Goal: Task Accomplishment & Management: Complete application form

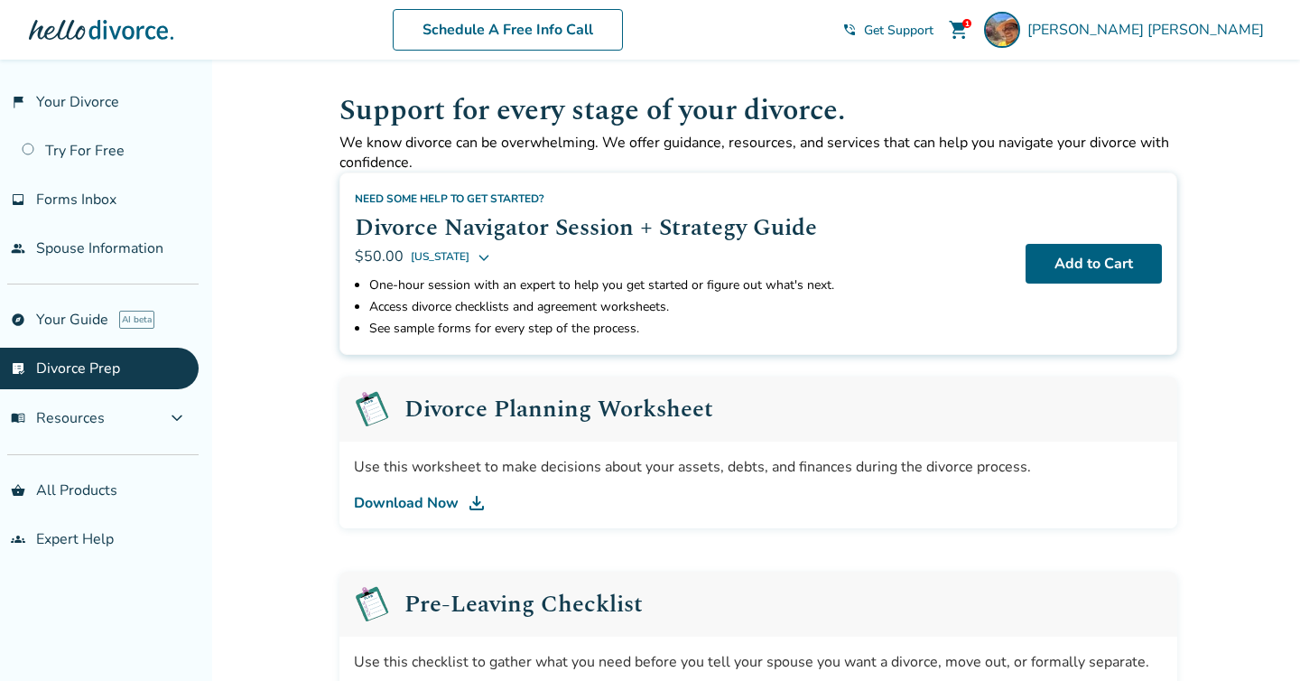
click at [969, 19] on span "shopping_cart" at bounding box center [959, 30] width 22 height 22
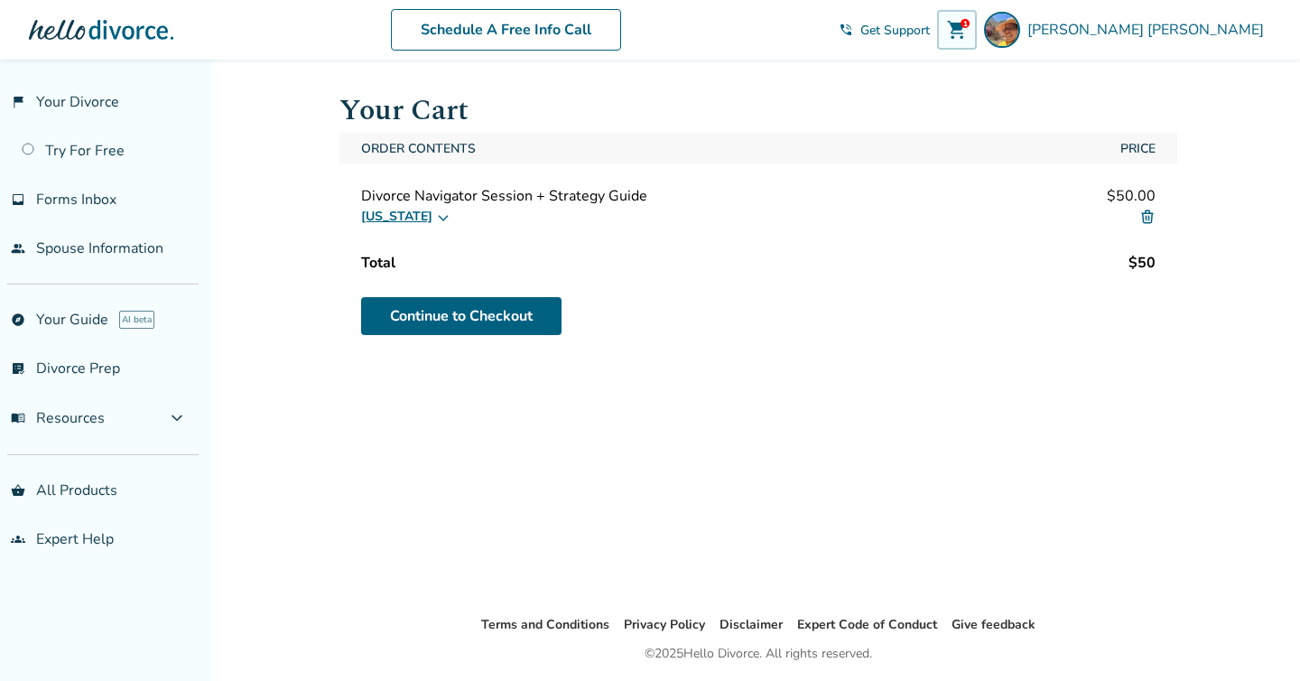
click at [1151, 212] on img at bounding box center [1147, 217] width 16 height 16
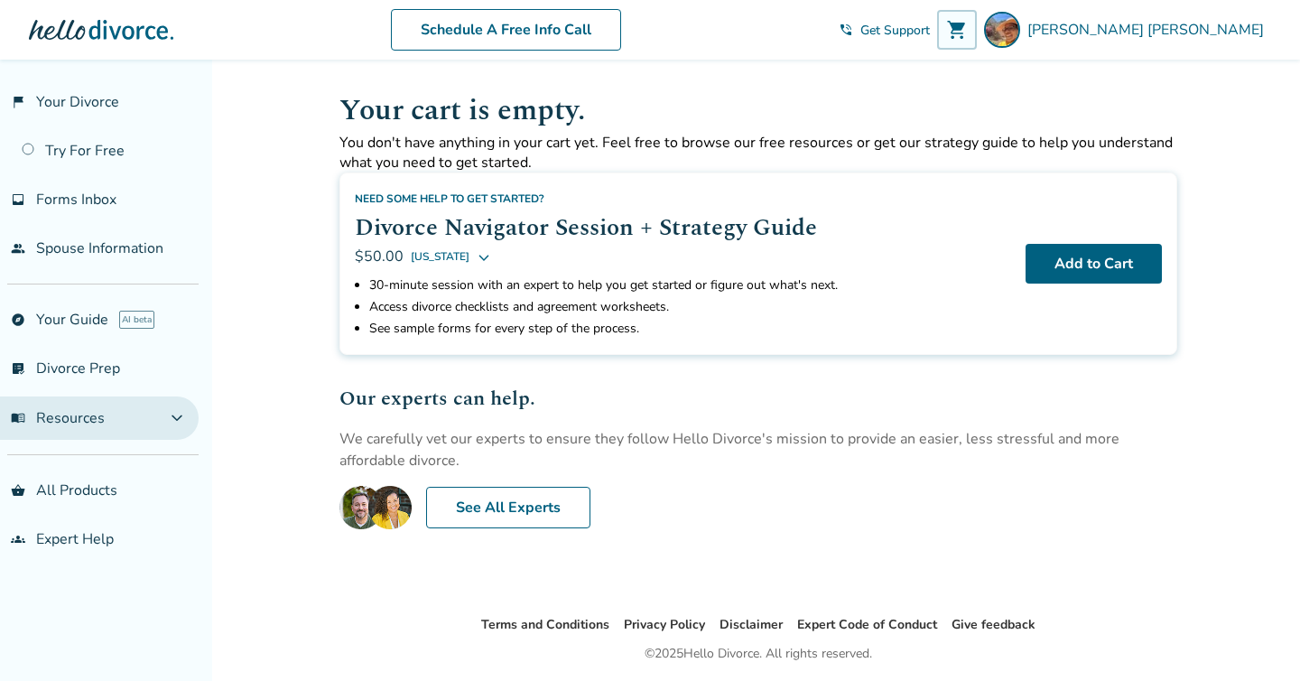
click at [188, 419] on span "expand_more" at bounding box center [177, 418] width 22 height 22
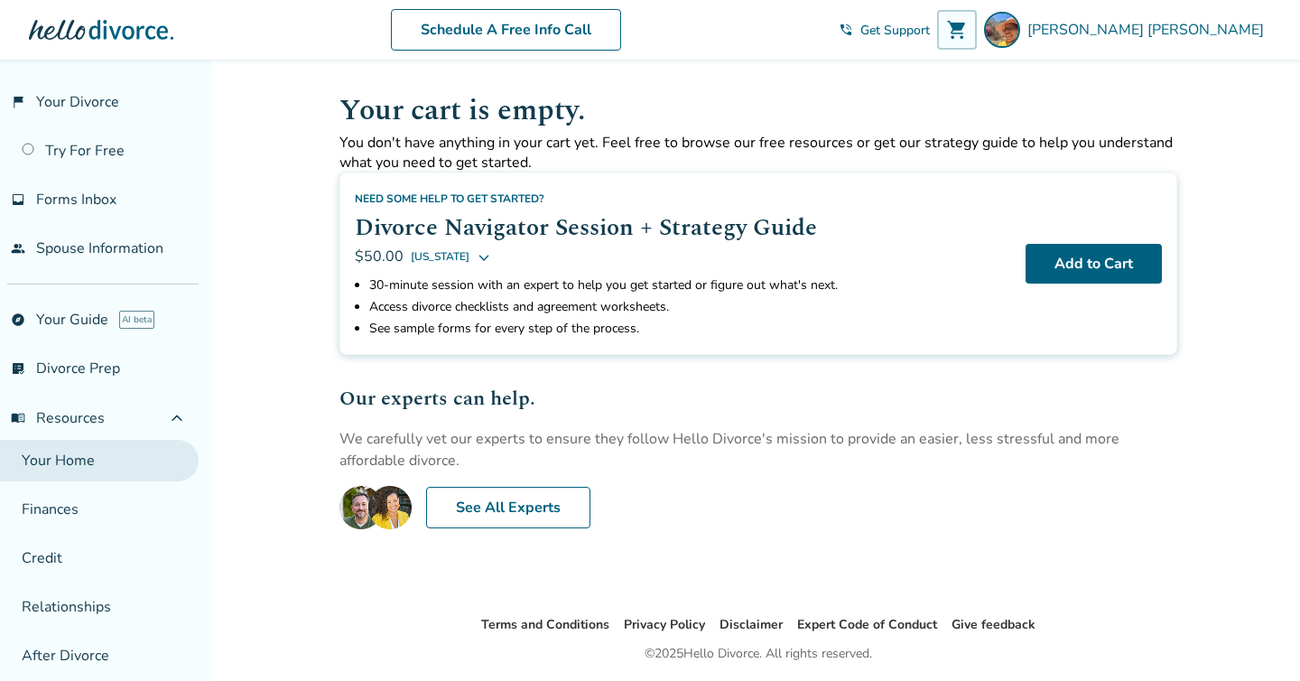
click at [153, 461] on link "Your Home" at bounding box center [99, 461] width 199 height 42
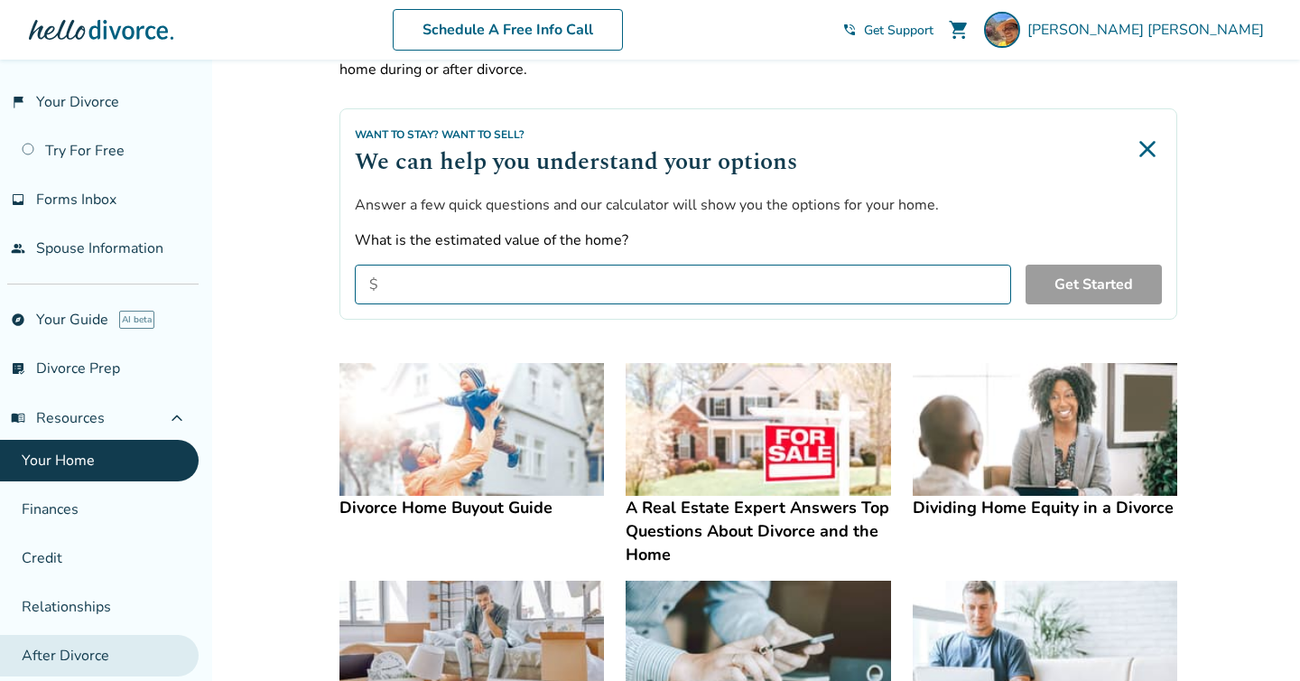
scroll to position [88, 0]
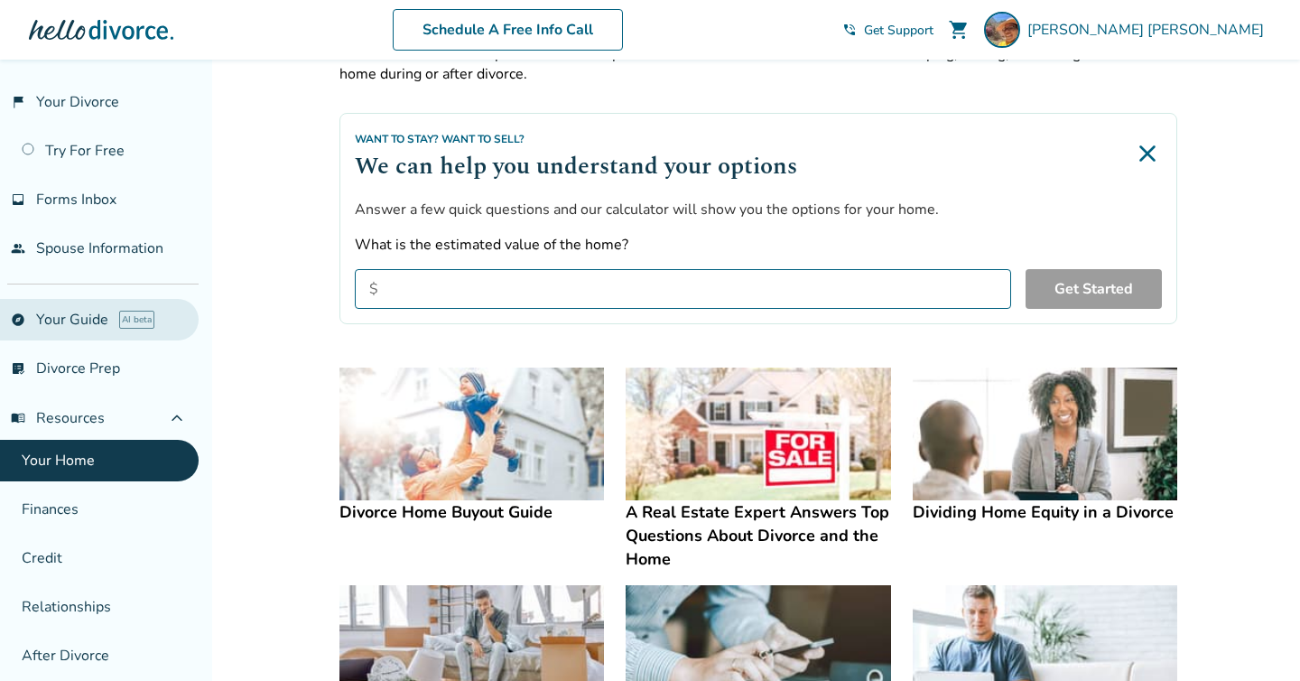
click at [85, 317] on link "explore Your Guide AI beta" at bounding box center [99, 320] width 199 height 42
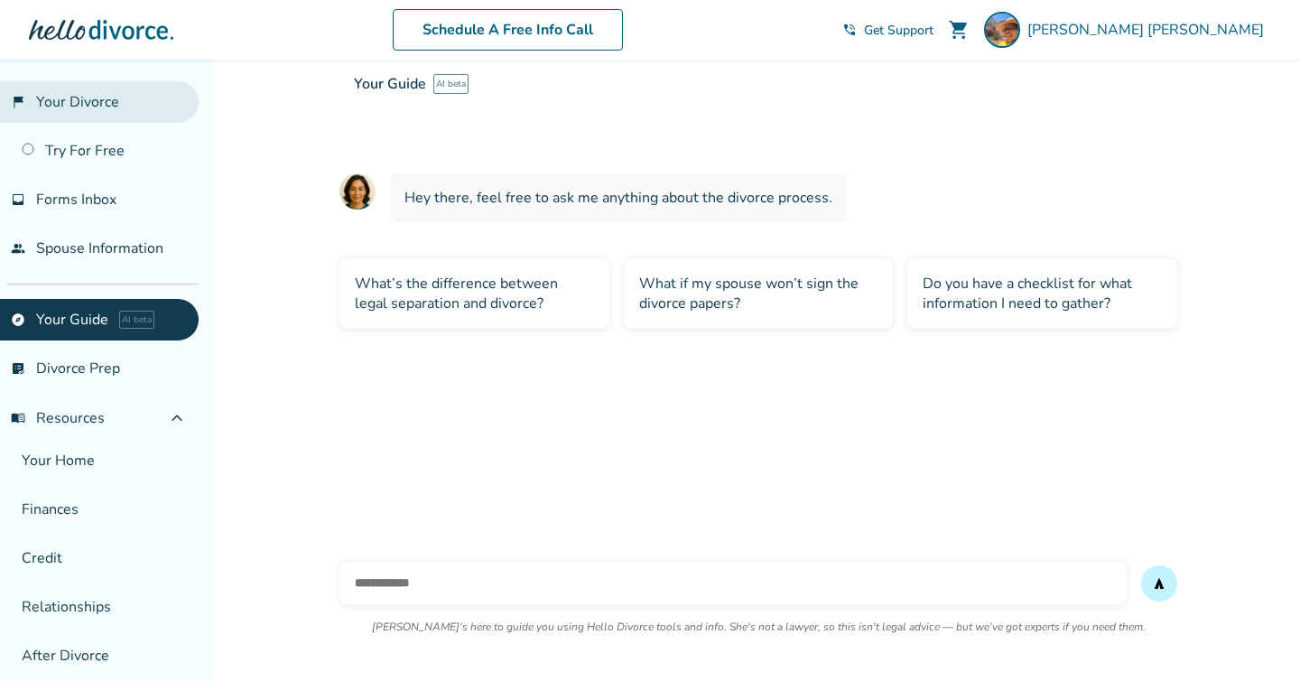
click at [116, 100] on link "flag_2 Your Divorce" at bounding box center [99, 102] width 199 height 42
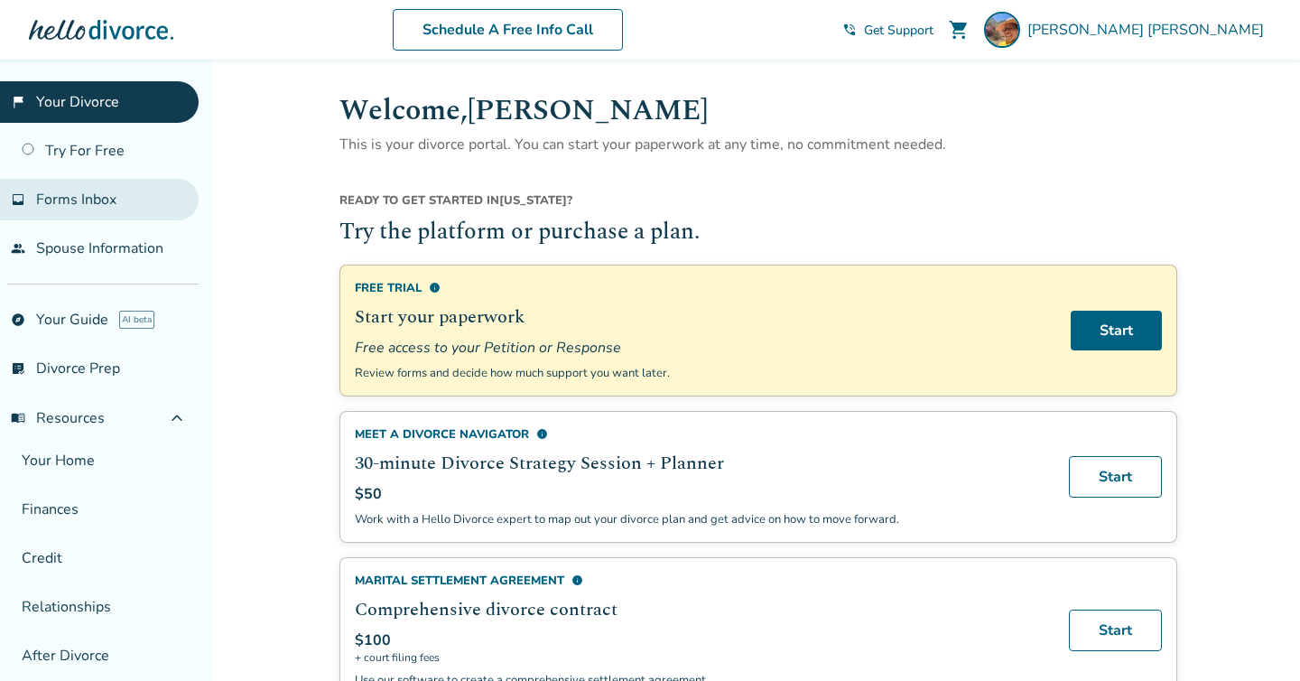
click at [131, 191] on link "inbox Forms Inbox" at bounding box center [99, 200] width 199 height 42
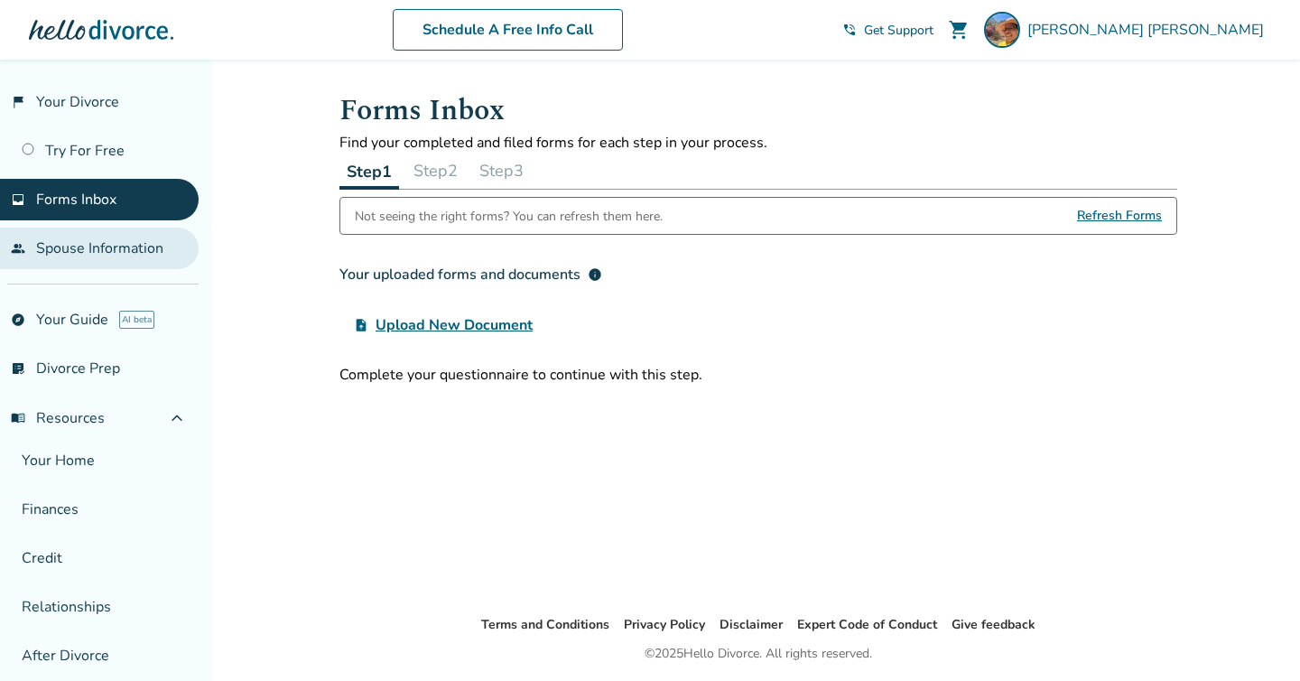
click at [118, 239] on link "people Spouse Information" at bounding box center [99, 248] width 199 height 42
